Goal: Obtain resource: Download file/media

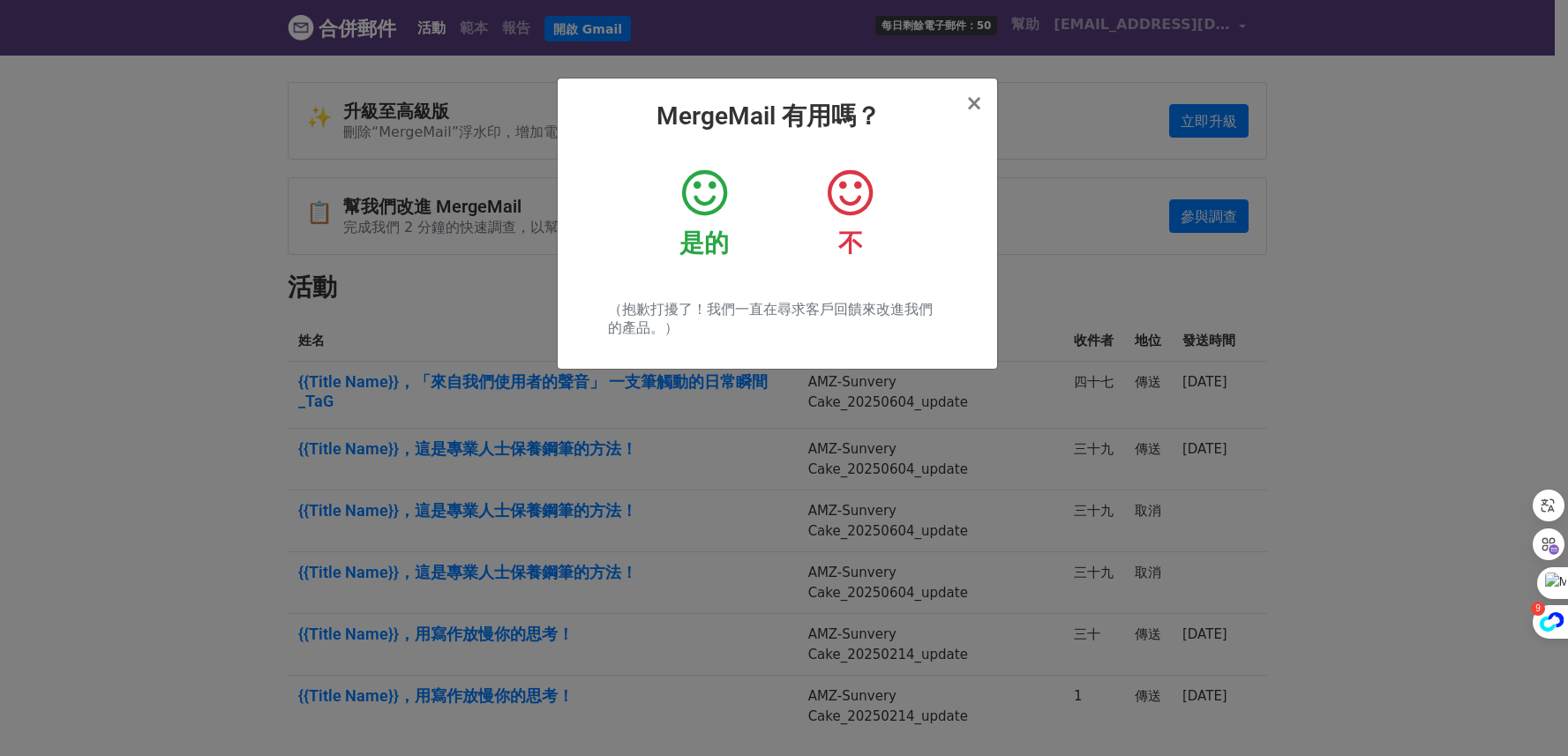
click at [716, 201] on icon at bounding box center [704, 193] width 45 height 53
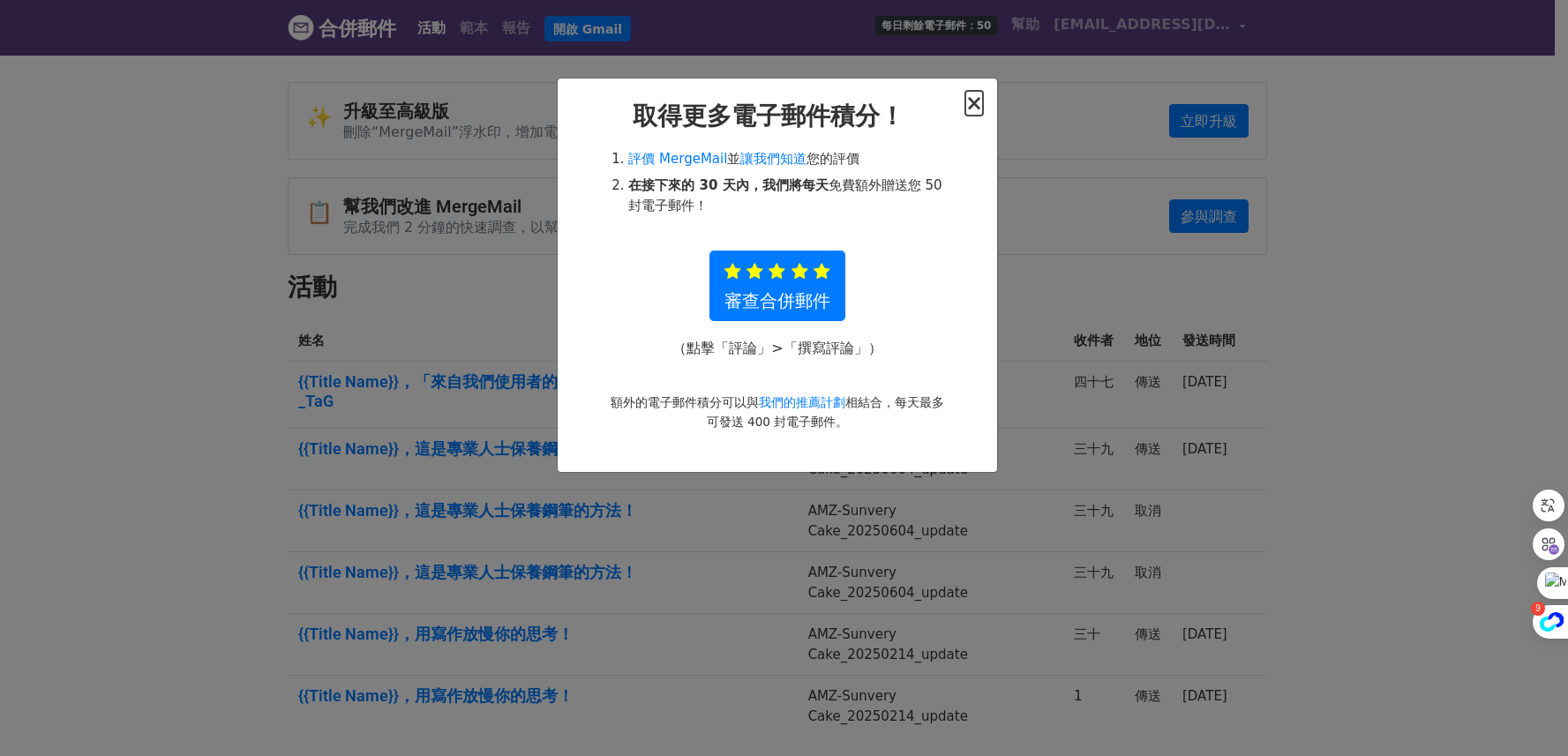
click at [978, 104] on font "×" at bounding box center [974, 102] width 18 height 24
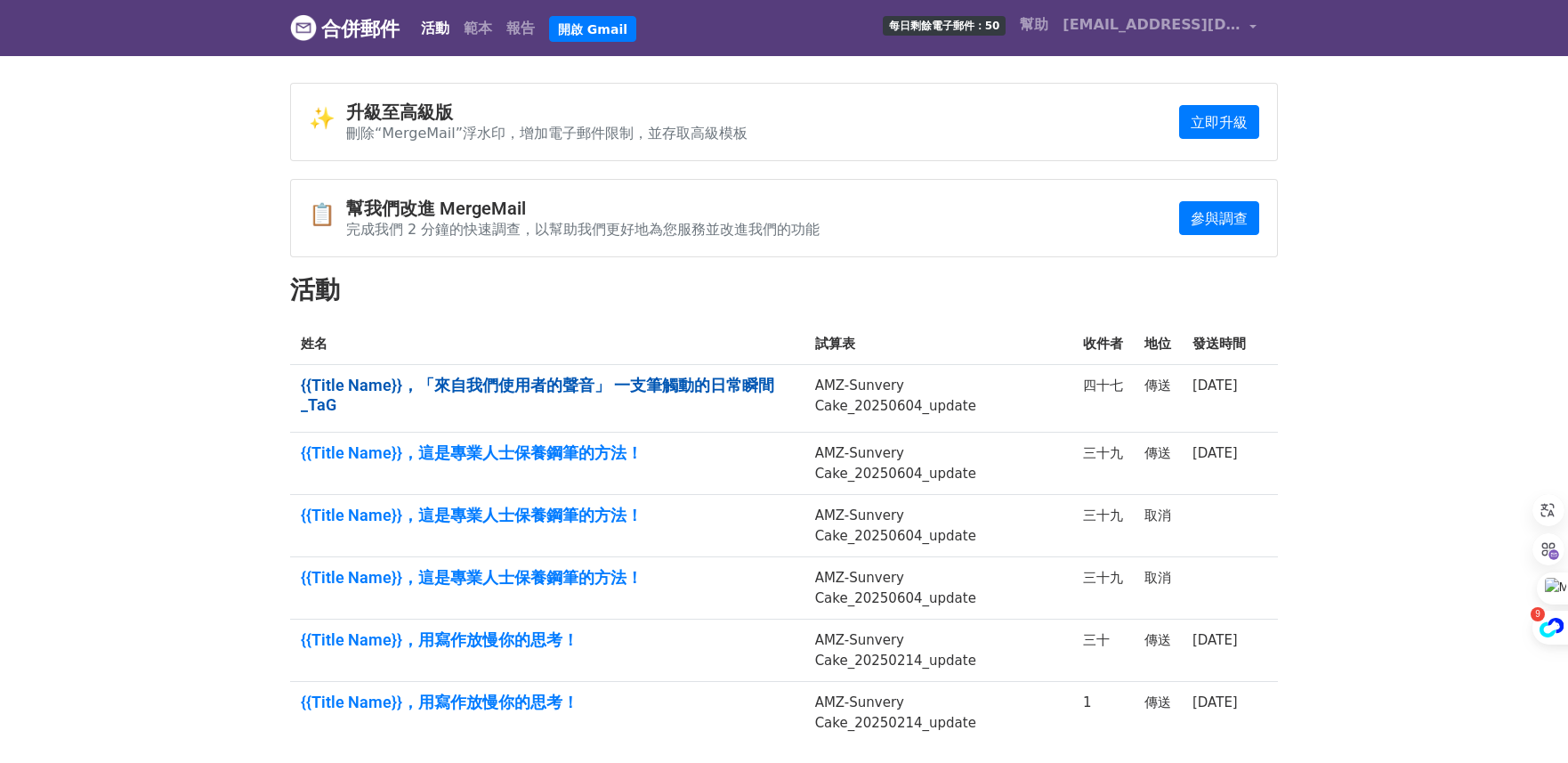
click at [640, 385] on font "{{Title Name}}，「來自我們使用者的聲音」 一支筆觸動的日常瞬間_TaG" at bounding box center [537, 395] width 473 height 38
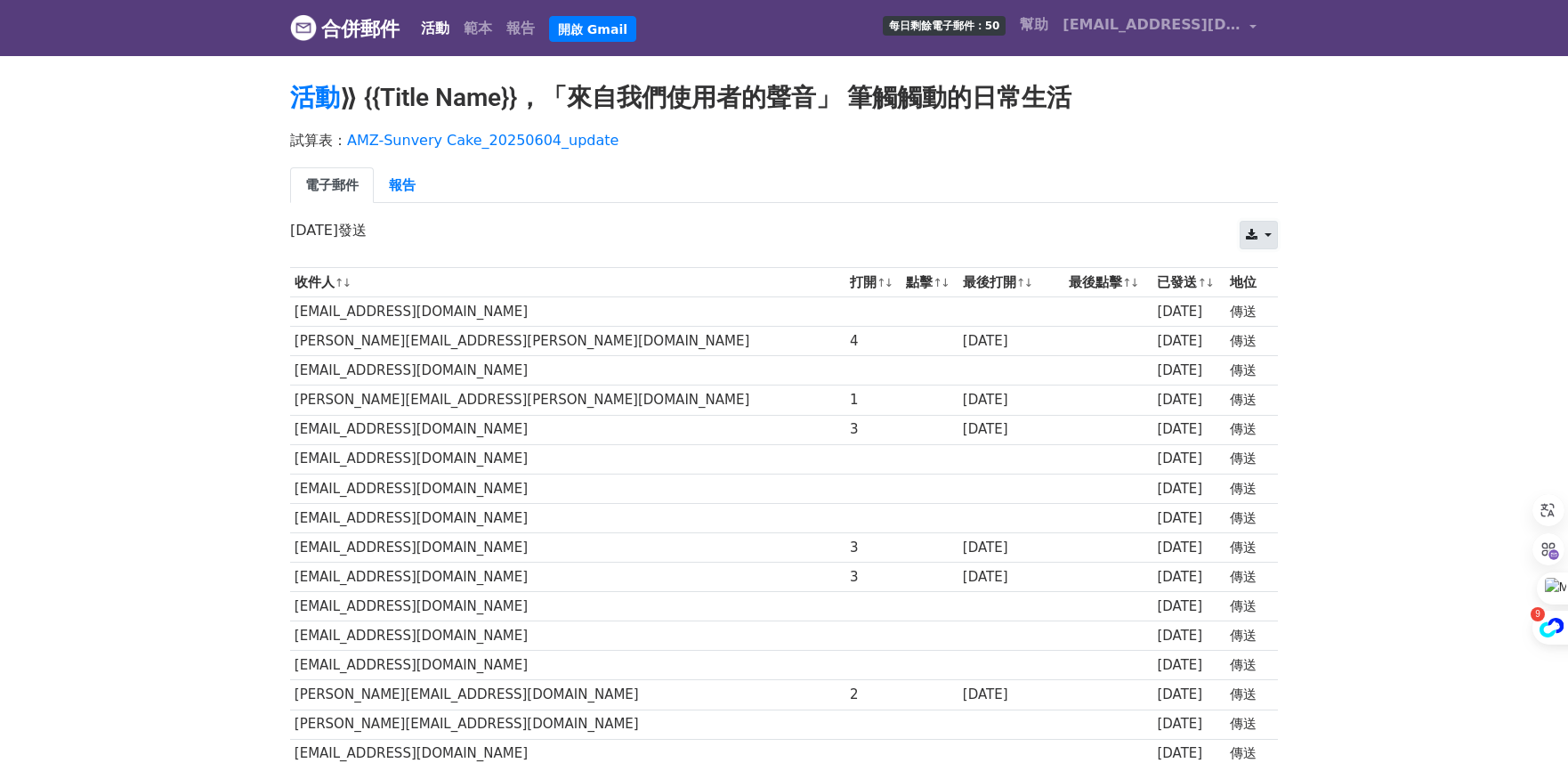
click at [1257, 230] on icon at bounding box center [1251, 235] width 12 height 13
click at [1294, 302] on font "Excel" at bounding box center [1280, 303] width 37 height 17
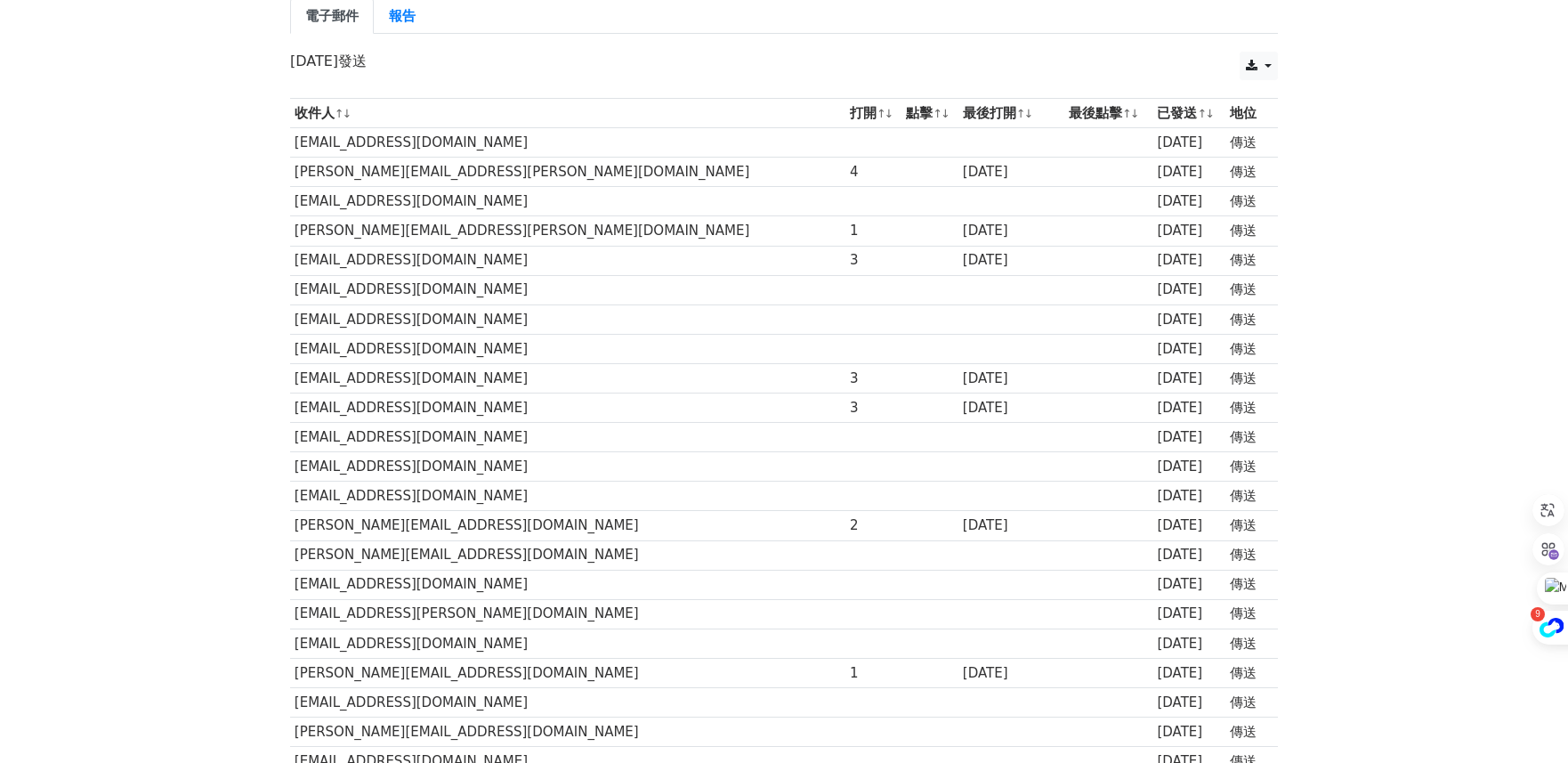
scroll to position [165, 0]
